Goal: Task Accomplishment & Management: Manage account settings

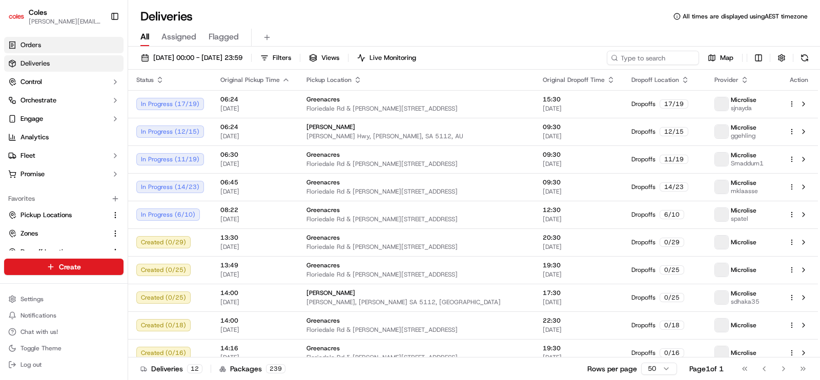
click at [36, 47] on span "Orders" at bounding box center [31, 45] width 21 height 9
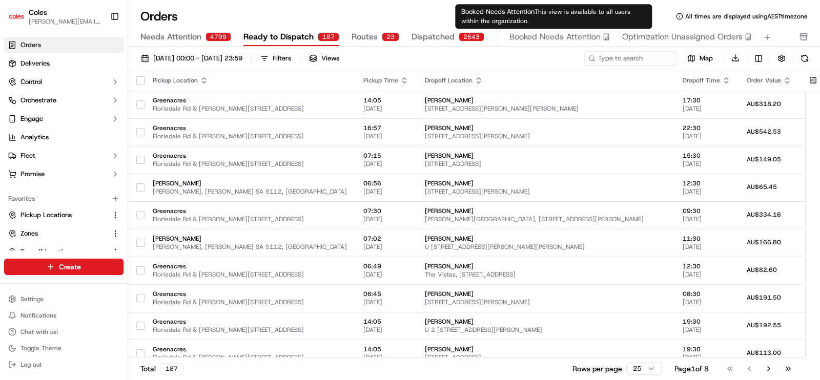
click at [641, 35] on span "Optimization Unassigned Orders" at bounding box center [683, 37] width 121 height 12
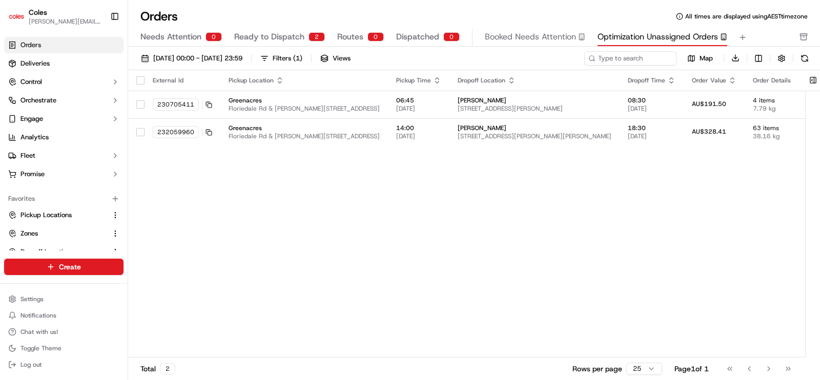
click at [414, 43] on span "Dispatched" at bounding box center [417, 37] width 43 height 12
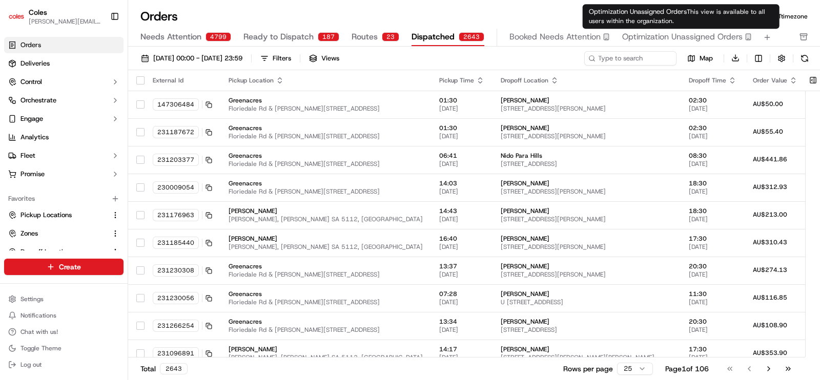
click at [642, 34] on span "Optimization Unassigned Orders" at bounding box center [683, 37] width 121 height 12
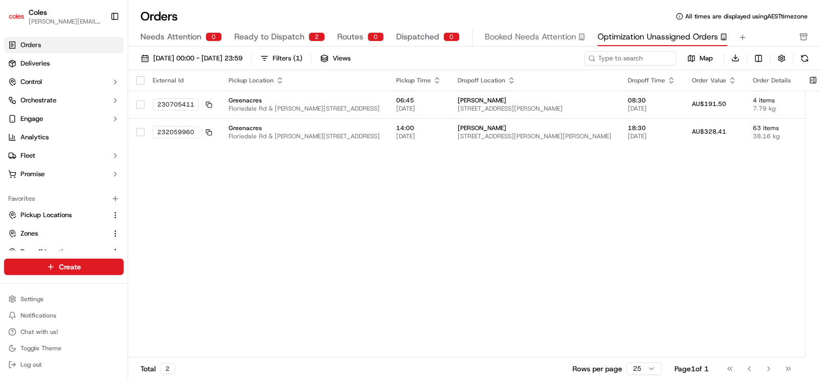
click at [292, 29] on button "Ready to Dispatch 2" at bounding box center [279, 37] width 91 height 17
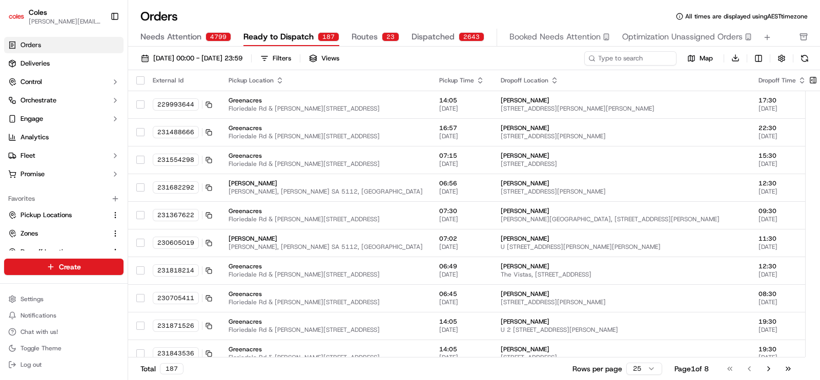
click at [449, 30] on button "Dispatched 2643" at bounding box center [448, 37] width 73 height 17
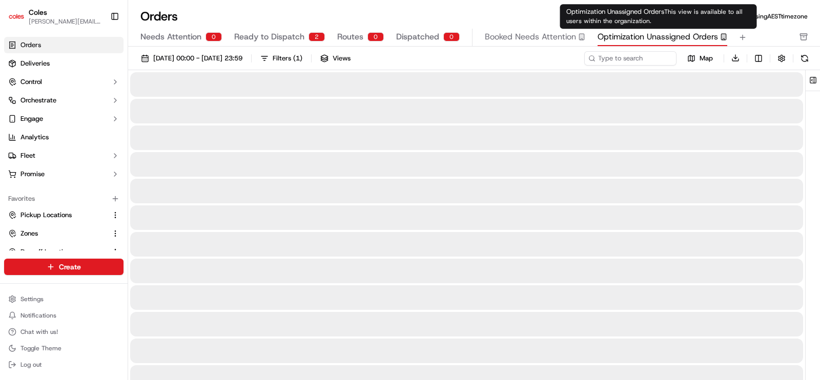
click at [648, 40] on span "Optimization Unassigned Orders" at bounding box center [658, 37] width 121 height 12
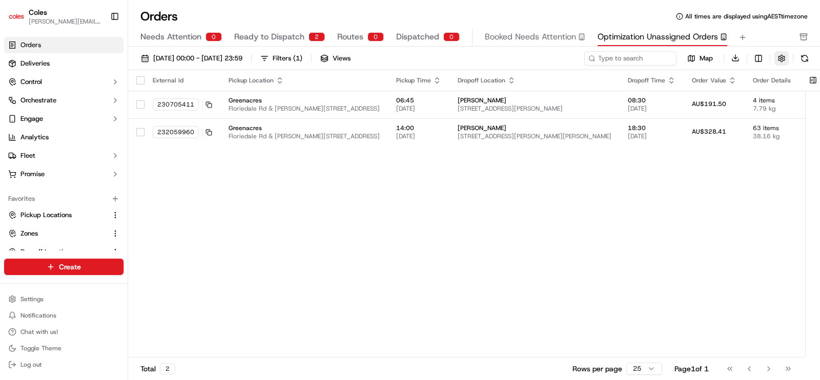
click at [780, 57] on button "button" at bounding box center [782, 58] width 14 height 14
click at [613, 236] on div "External Id Pickup Location Pickup Time Dropoff Location Dropoff Time Order Val…" at bounding box center [559, 214] width 863 height 288
click at [700, 59] on span "Map" at bounding box center [706, 58] width 13 height 9
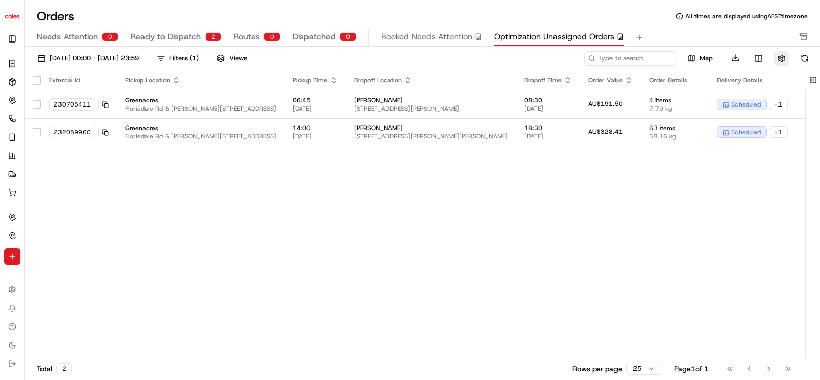
click at [788, 61] on button "button" at bounding box center [782, 58] width 14 height 14
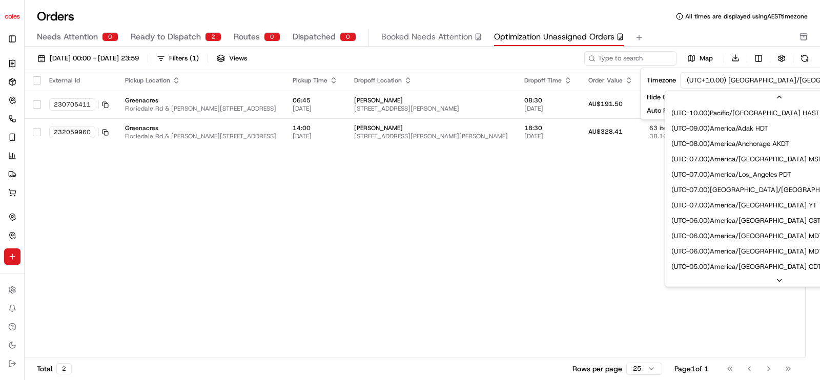
click at [747, 76] on html "Coles [EMAIL_ADDRESS][PERSON_NAME][PERSON_NAME][DOMAIN_NAME] Toggle Sidebar Ord…" at bounding box center [410, 190] width 820 height 380
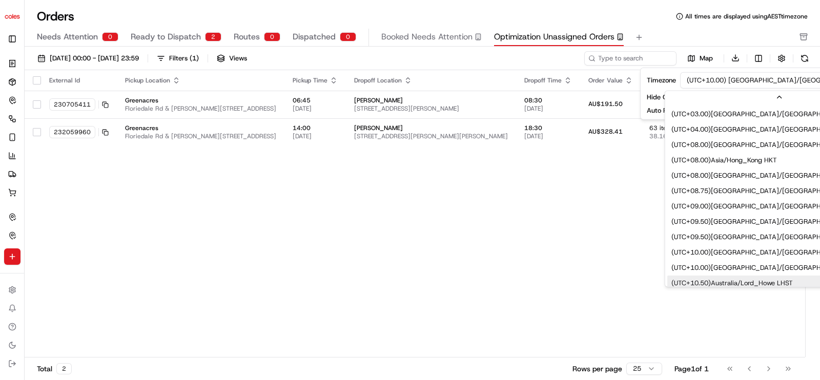
scroll to position [435, 0]
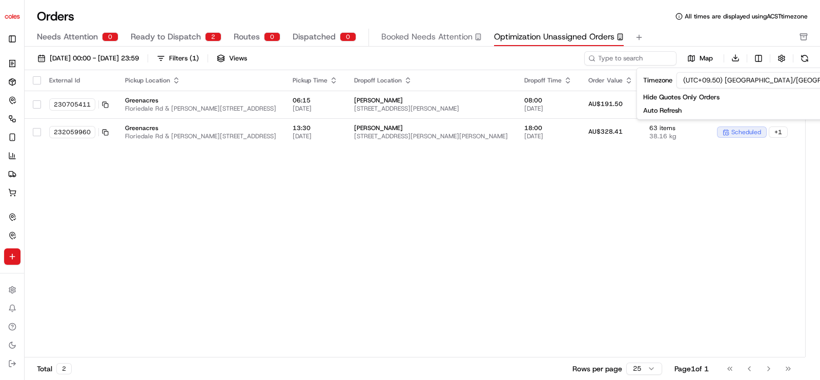
click at [513, 234] on div "External Id Pickup Location Pickup Time Dropoff Location Dropoff Time Order Val…" at bounding box center [456, 214] width 863 height 288
click at [251, 35] on span "Routes" at bounding box center [247, 37] width 26 height 12
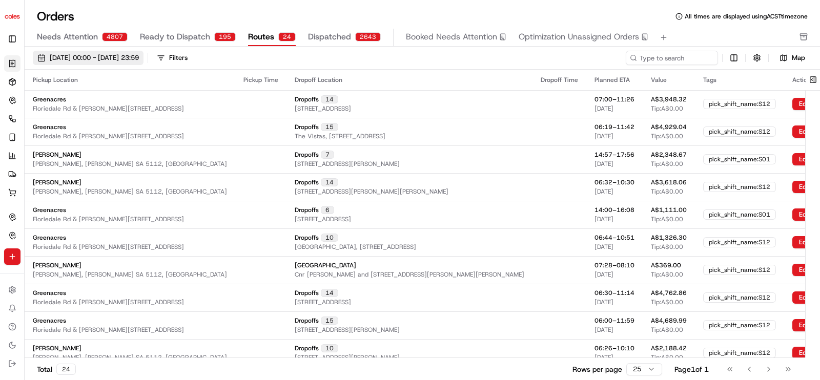
click at [39, 57] on button "[DATE] 00:00 - [DATE] 23:59" at bounding box center [88, 58] width 111 height 14
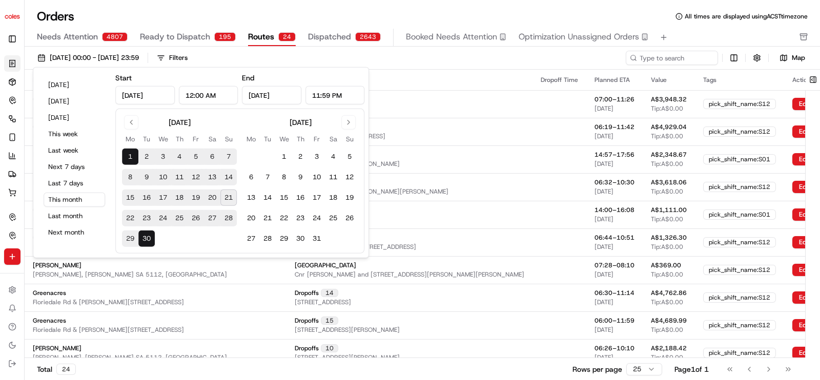
click at [215, 219] on button "27" at bounding box center [212, 218] width 16 height 16
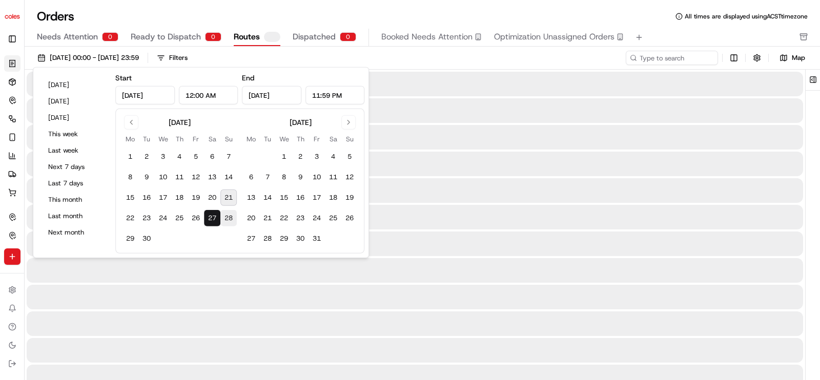
type input "[DATE]"
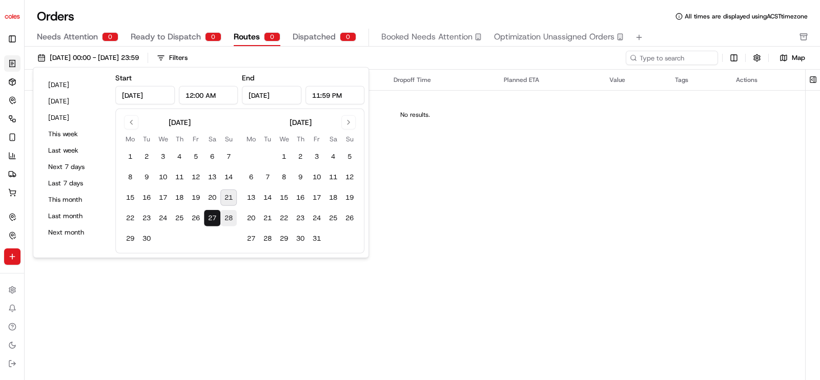
click at [231, 220] on button "28" at bounding box center [228, 218] width 16 height 16
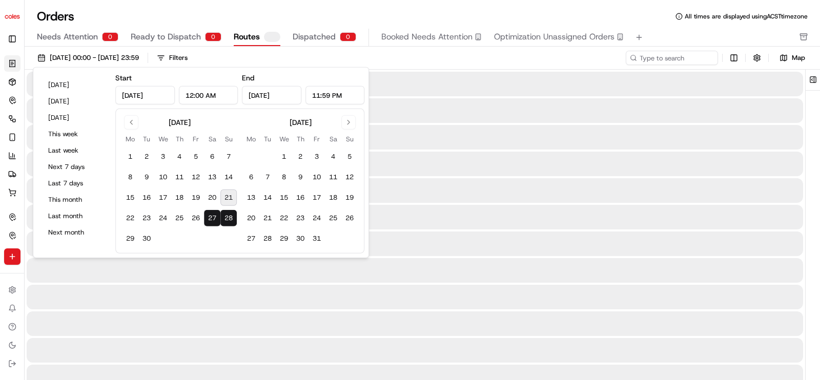
type input "[DATE]"
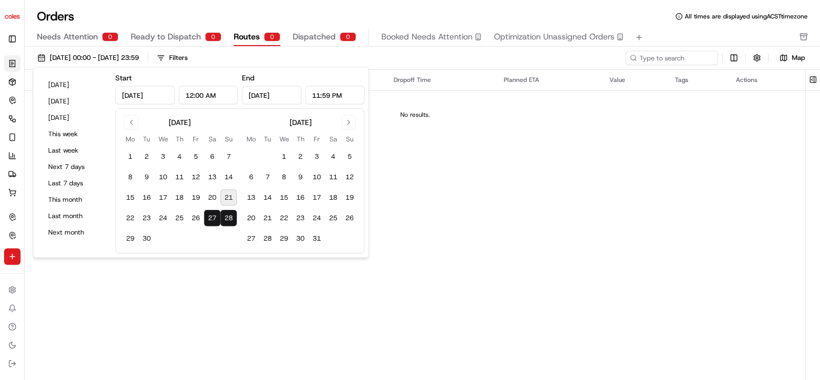
click at [282, 294] on div "Pickup Location Pickup Time Dropoff Location Dropoff Time Planned ETA Value Tag…" at bounding box center [415, 214] width 781 height 288
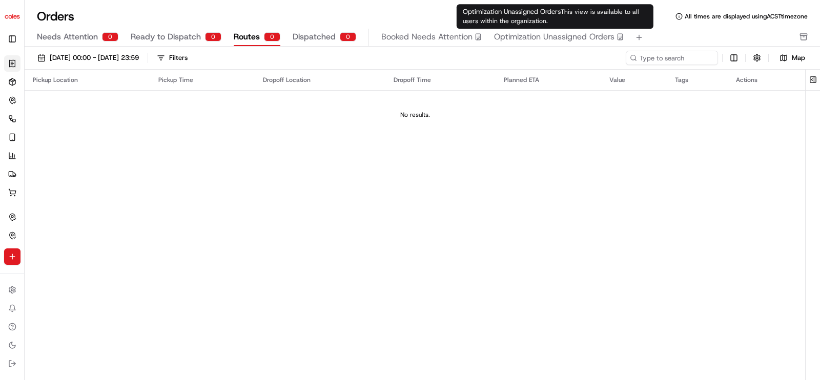
click at [538, 38] on span "Optimization Unassigned Orders" at bounding box center [554, 37] width 121 height 12
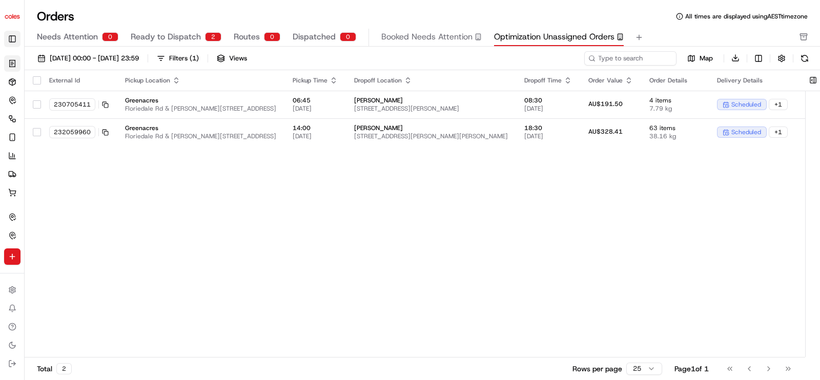
click at [12, 41] on button "Toggle Sidebar" at bounding box center [12, 39] width 16 height 16
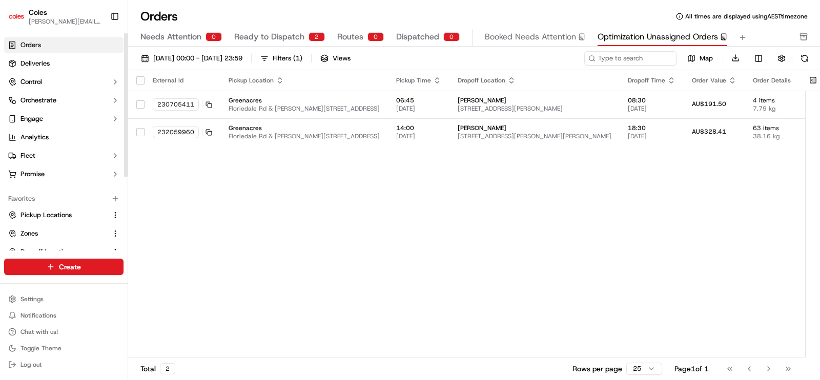
scroll to position [110, 0]
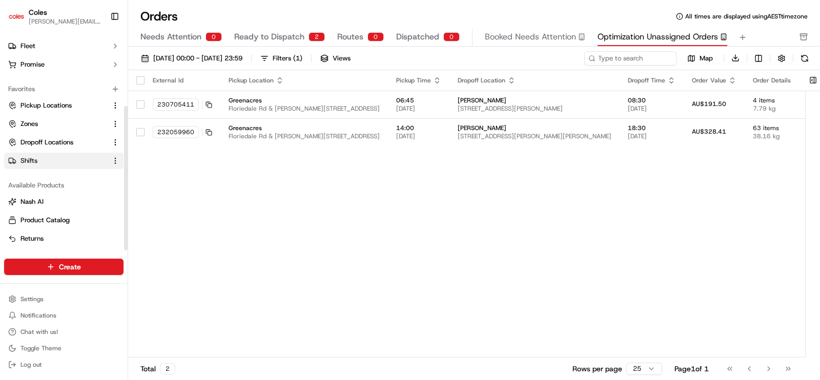
click at [41, 160] on link "Shifts" at bounding box center [57, 160] width 99 height 9
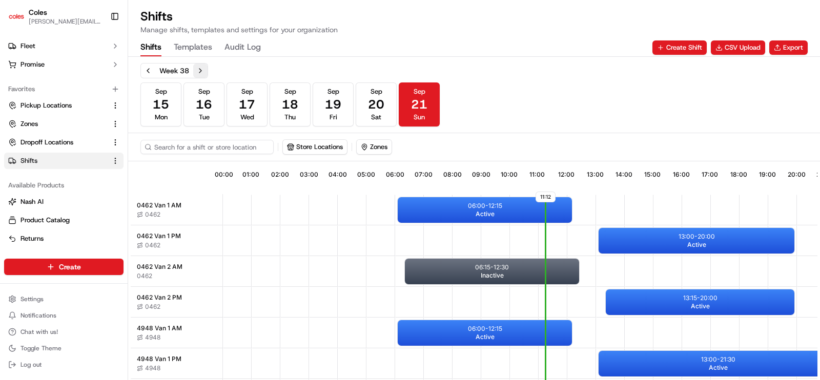
click at [205, 69] on button "Next week" at bounding box center [200, 71] width 14 height 14
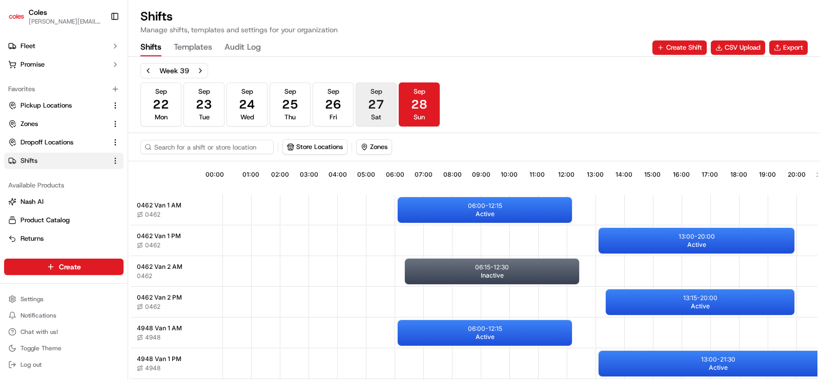
click at [380, 117] on span "Sat" at bounding box center [376, 117] width 10 height 9
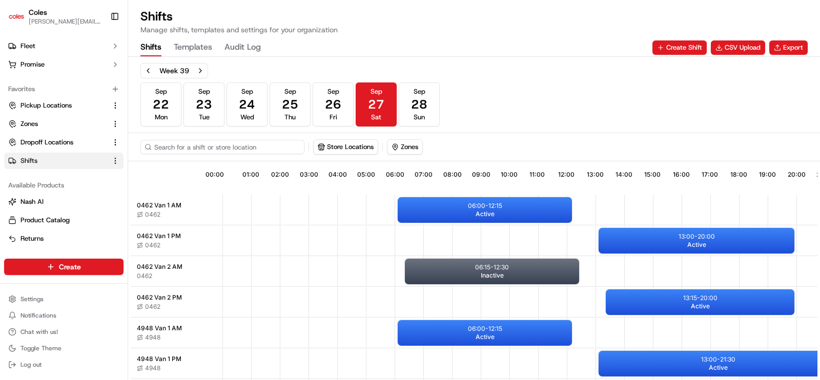
click at [223, 146] on input at bounding box center [223, 147] width 164 height 14
click at [359, 147] on div "Store Locations Zones" at bounding box center [475, 146] width 668 height 15
click at [316, 149] on button "Store Locations" at bounding box center [315, 147] width 64 height 14
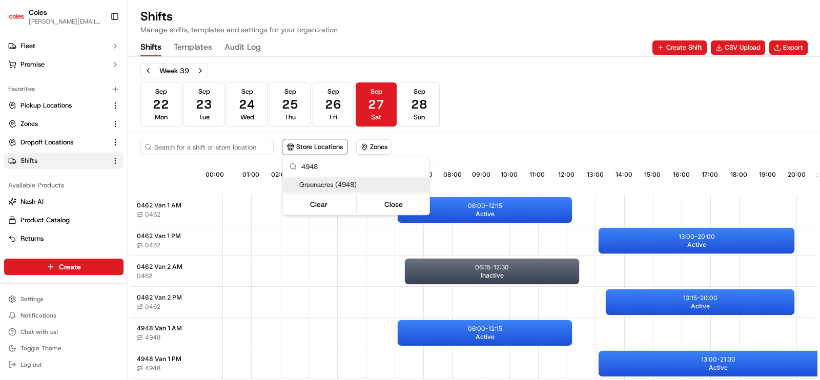
type input "4948"
click at [310, 189] on span "Greenacres (4948)" at bounding box center [362, 185] width 126 height 9
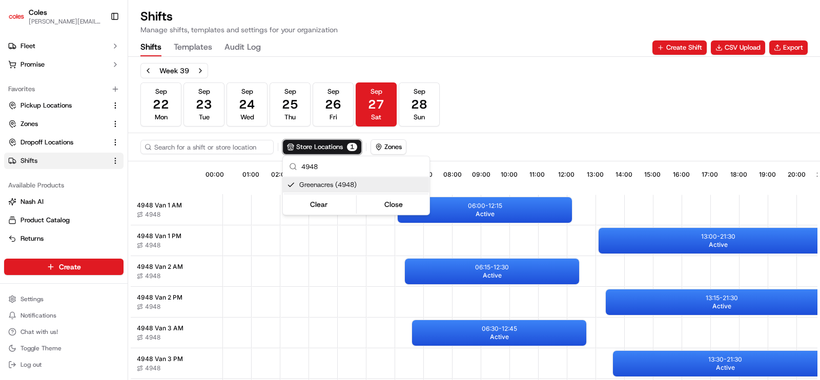
click at [526, 119] on html "Coles [EMAIL_ADDRESS][PERSON_NAME][PERSON_NAME][DOMAIN_NAME] Toggle Sidebar Ord…" at bounding box center [410, 190] width 820 height 380
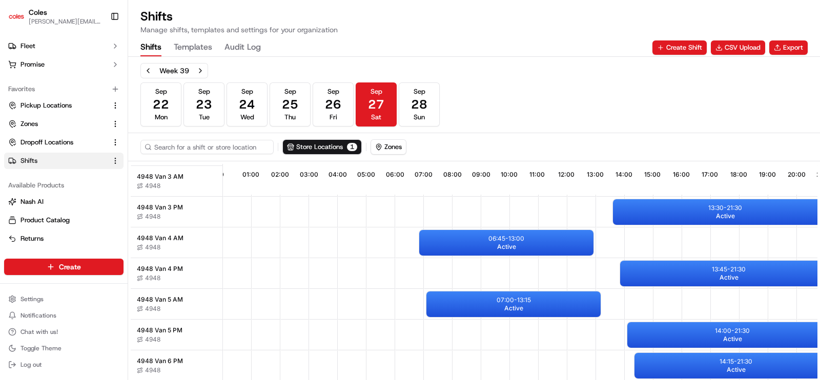
scroll to position [3, 0]
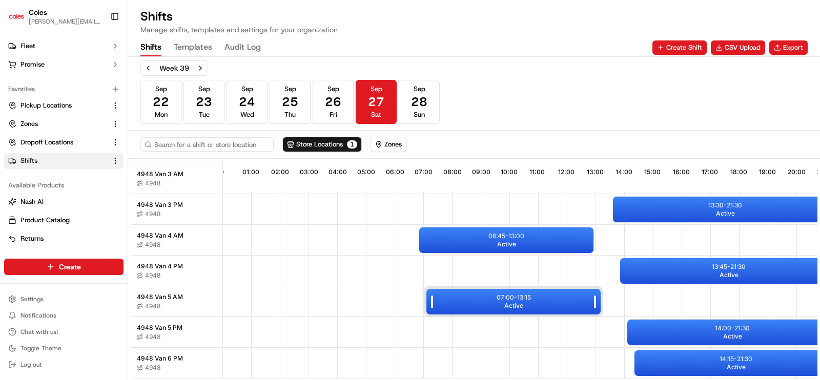
click at [523, 294] on p "07:00 - 13:15" at bounding box center [514, 298] width 34 height 8
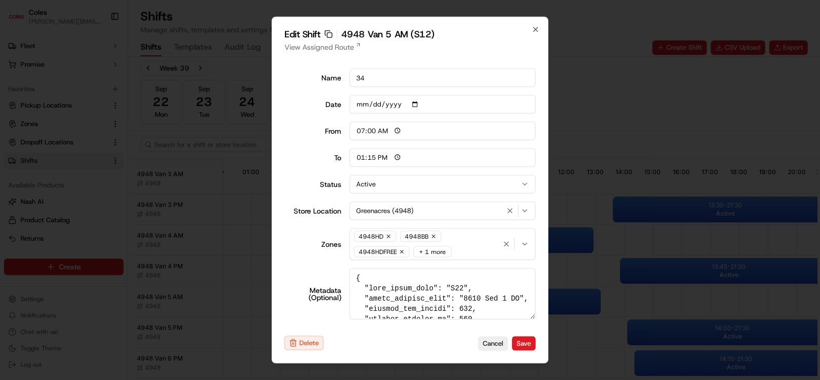
click at [390, 183] on button "Active" at bounding box center [443, 184] width 187 height 18
click at [522, 342] on button "Save" at bounding box center [524, 343] width 24 height 14
type input "06:00"
type input "14:00"
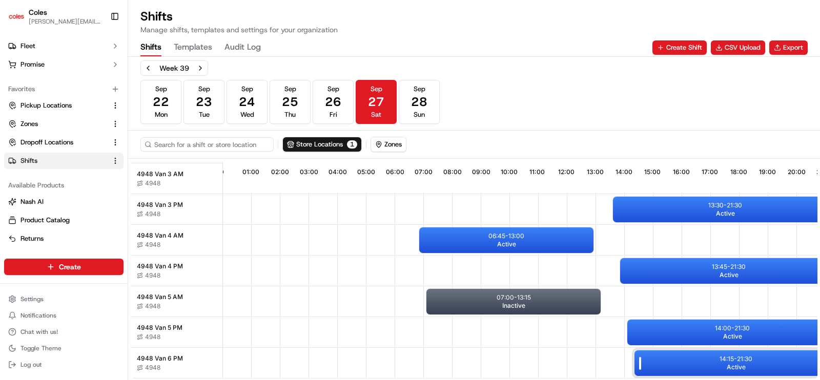
click at [692, 360] on div "14:15 - 21:30 Active" at bounding box center [736, 364] width 203 height 26
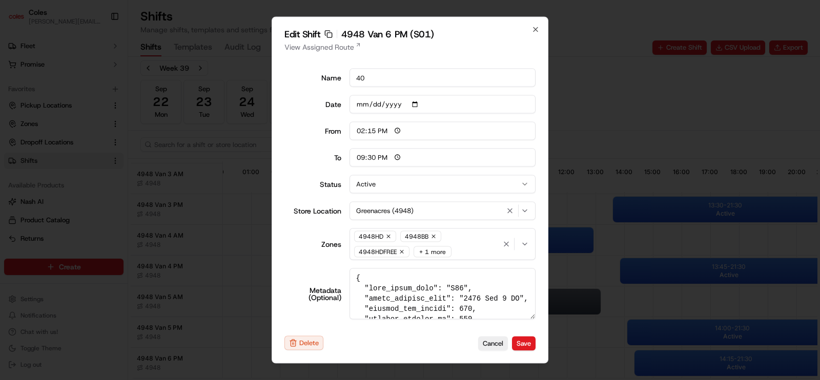
click at [402, 183] on button "Active" at bounding box center [443, 184] width 187 height 18
click at [519, 345] on button "Save" at bounding box center [524, 343] width 24 height 14
type input "06:00"
type input "14:00"
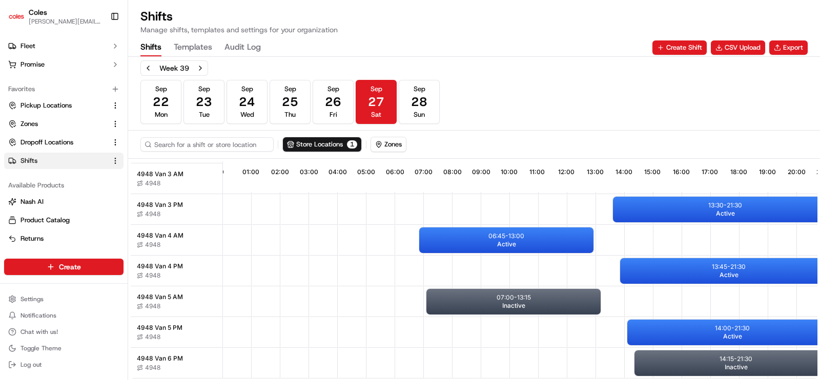
click at [420, 101] on span "28" at bounding box center [419, 102] width 16 height 16
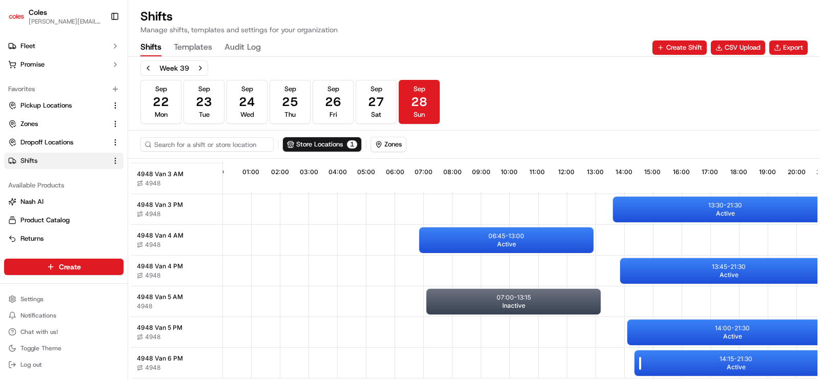
click at [716, 353] on div "14:15 - 21:30 Active" at bounding box center [736, 364] width 203 height 26
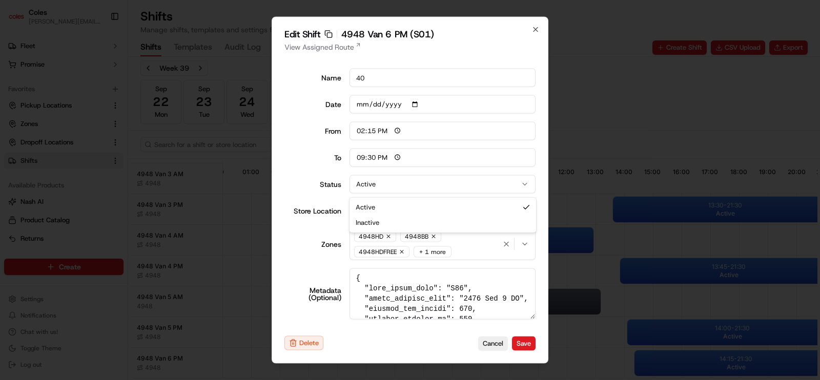
click at [380, 185] on button "Active" at bounding box center [443, 184] width 187 height 18
click at [526, 344] on button "Save" at bounding box center [524, 343] width 24 height 14
type input "06:00"
type input "14:00"
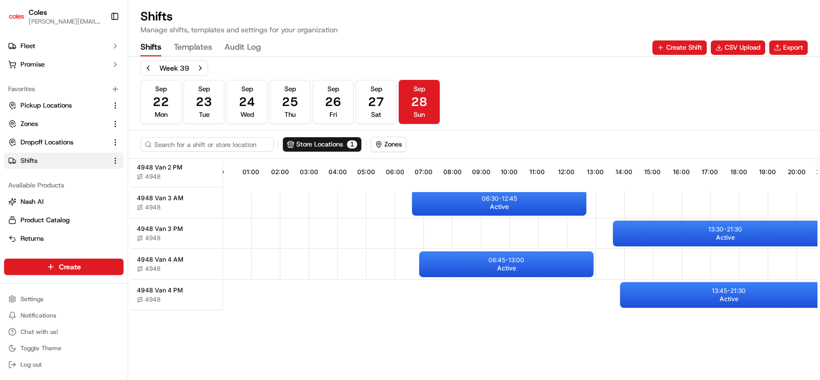
scroll to position [156, 0]
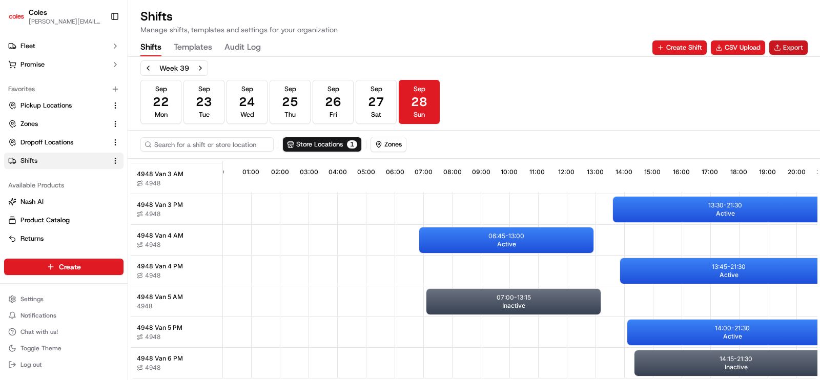
click at [793, 45] on button "Export" at bounding box center [789, 48] width 38 height 14
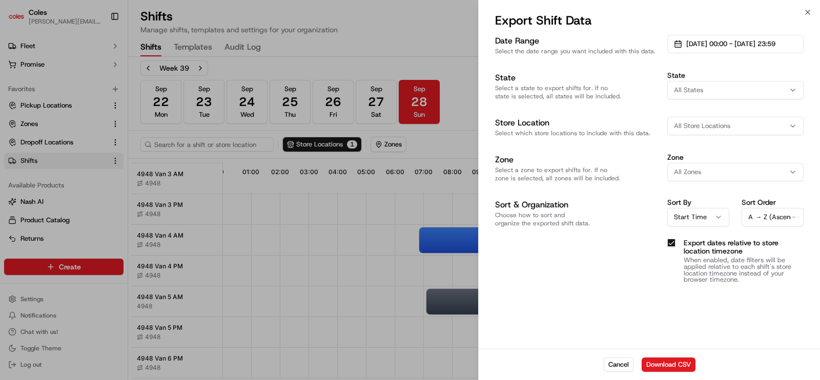
click at [708, 86] on div "All States" at bounding box center [735, 90] width 131 height 9
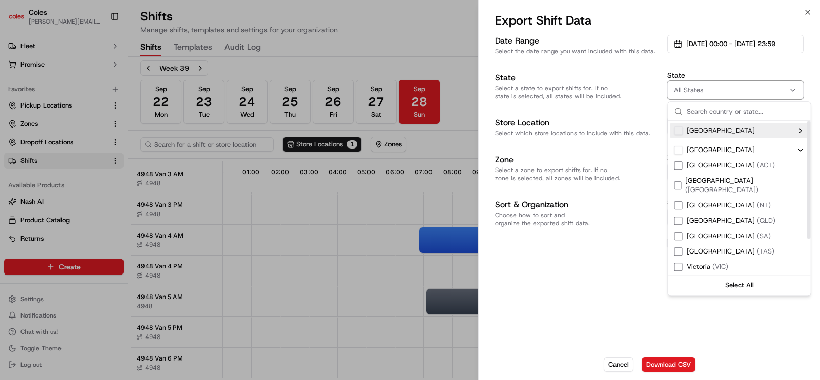
click at [571, 292] on div "Date Range Select the date range you want included with this data. [DATE] 00:00…" at bounding box center [650, 191] width 342 height 316
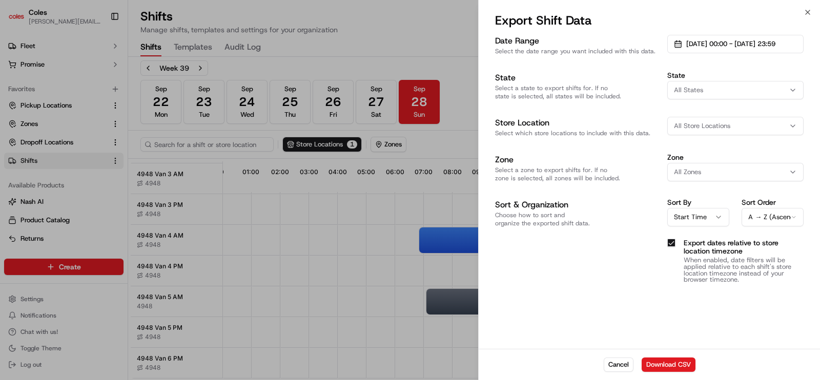
click at [707, 130] on span "All Store Locations" at bounding box center [702, 126] width 56 height 9
type input "4948"
click at [726, 166] on span "Greenacres (4948)" at bounding box center [748, 166] width 126 height 9
click at [582, 258] on div at bounding box center [410, 190] width 820 height 380
click at [688, 43] on span "[DATE] 00:00 - [DATE] 23:59" at bounding box center [731, 43] width 89 height 9
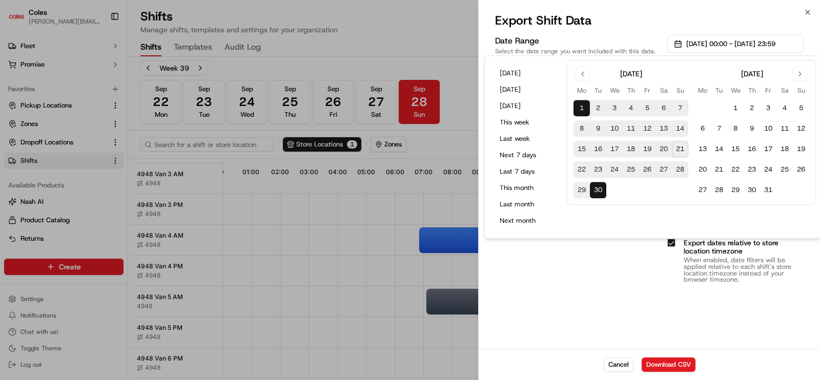
click at [661, 170] on button "27" at bounding box center [664, 170] width 16 height 16
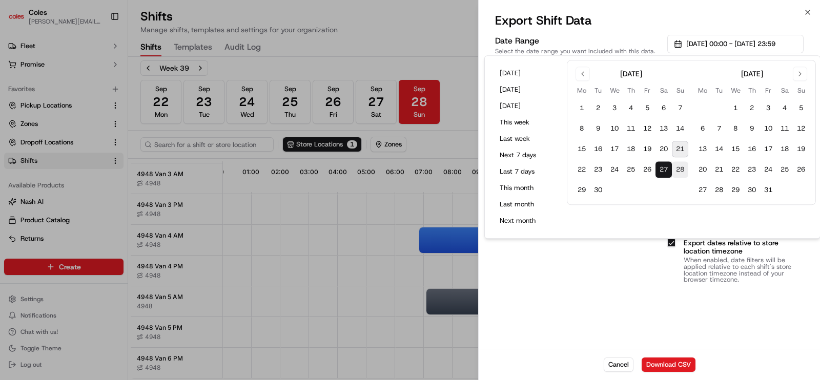
click at [678, 171] on button "28" at bounding box center [680, 170] width 16 height 16
click at [582, 289] on div "Date Range Select the date range you want included with this data. [DATE] 00:00…" at bounding box center [650, 191] width 342 height 316
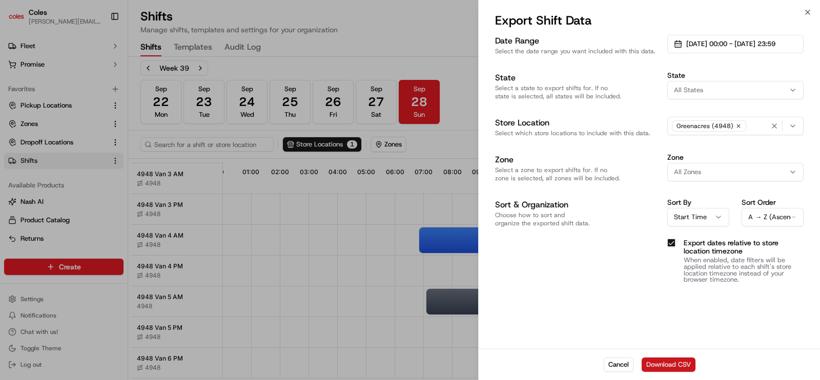
click at [679, 365] on button "Download CSV" at bounding box center [669, 365] width 54 height 14
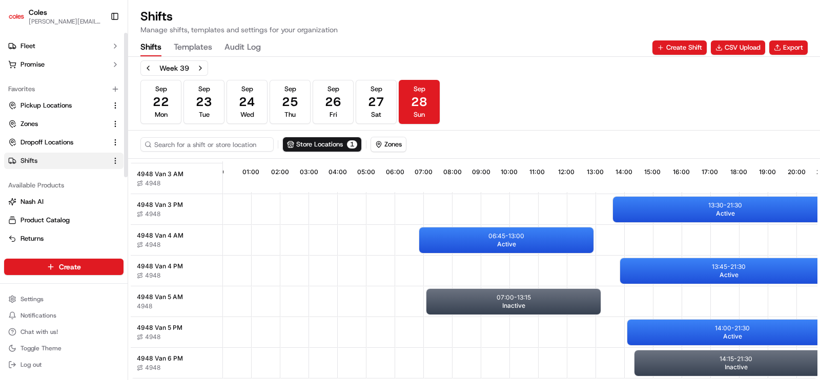
scroll to position [0, 0]
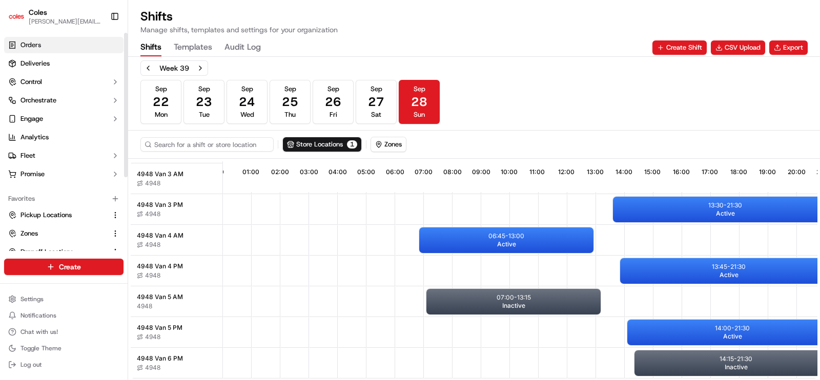
click at [37, 42] on span "Orders" at bounding box center [31, 45] width 21 height 9
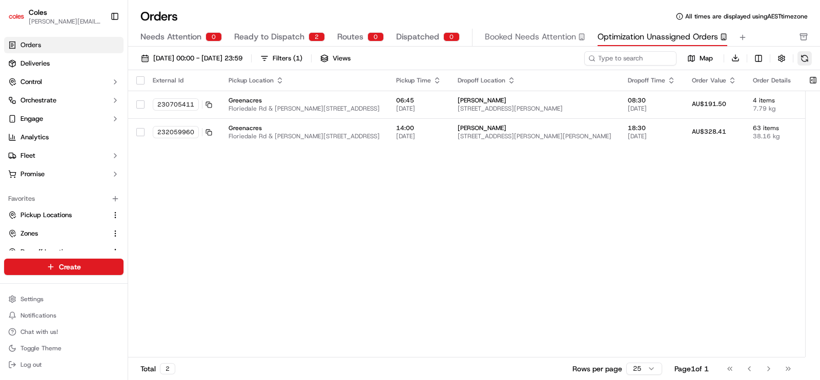
click at [804, 62] on button at bounding box center [805, 58] width 14 height 14
click at [811, 78] on button at bounding box center [813, 80] width 17 height 21
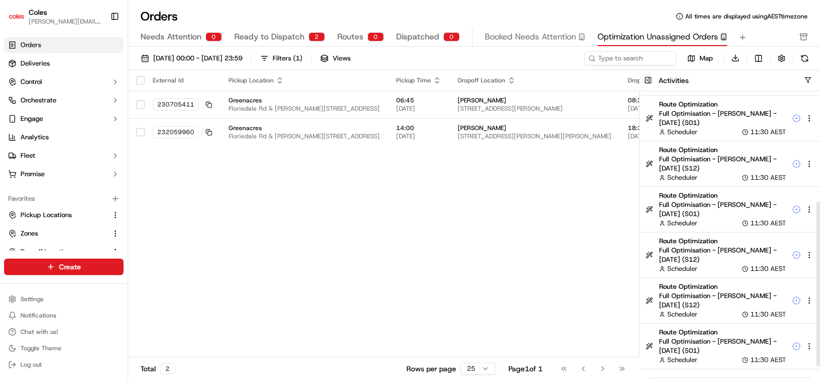
scroll to position [213, 0]
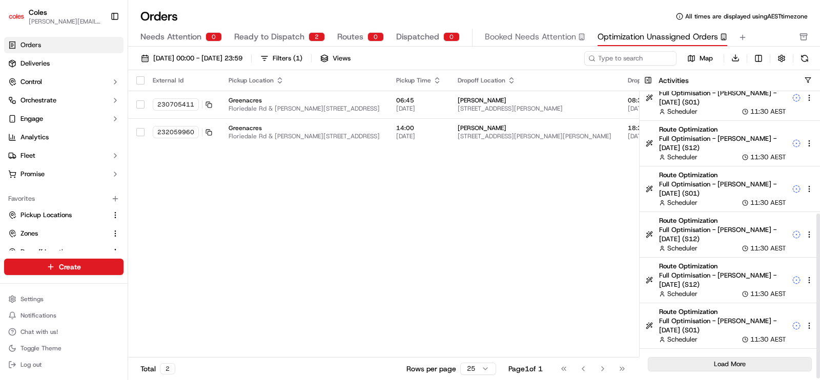
click at [730, 364] on button "Load More" at bounding box center [730, 364] width 164 height 14
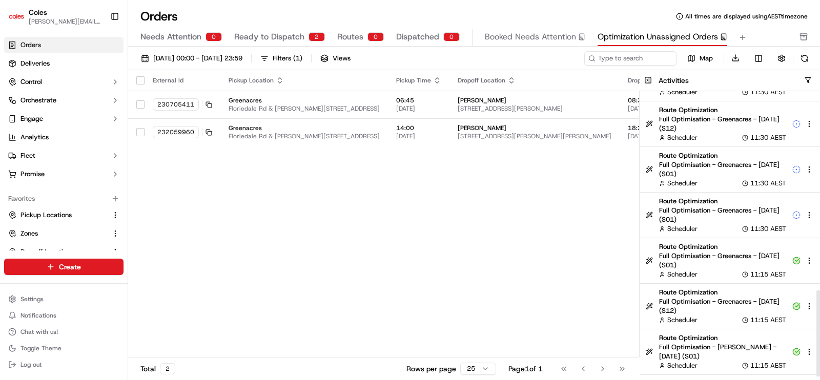
scroll to position [661, 0]
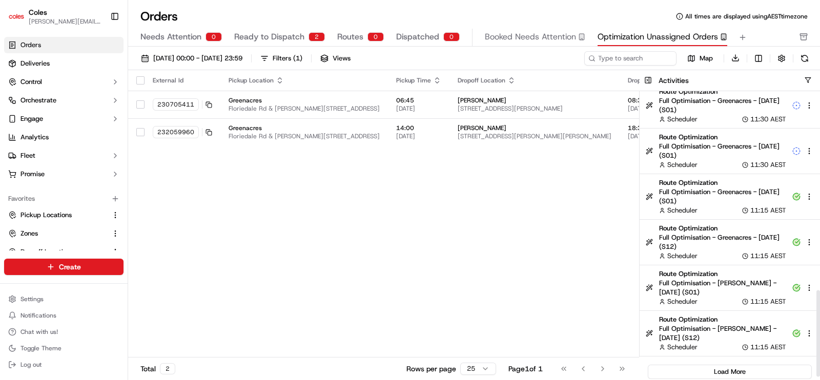
click at [474, 236] on div "External Id Pickup Location Pickup Time Dropoff Location Dropoff Time Order Val…" at bounding box center [559, 214] width 863 height 288
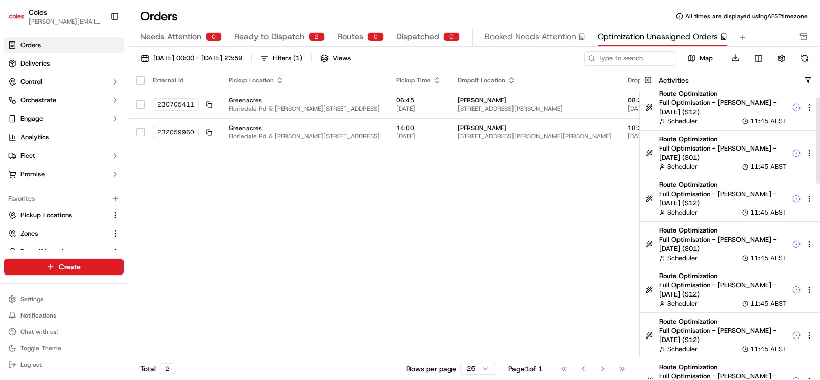
scroll to position [0, 0]
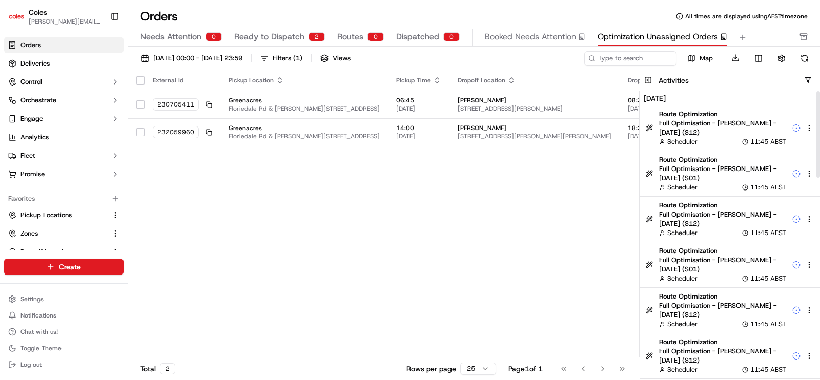
click at [422, 293] on div "External Id Pickup Location Pickup Time Dropoff Location Dropoff Time Order Val…" at bounding box center [559, 214] width 863 height 288
click at [649, 84] on button at bounding box center [648, 80] width 17 height 21
